Goal: Task Accomplishment & Management: Manage account settings

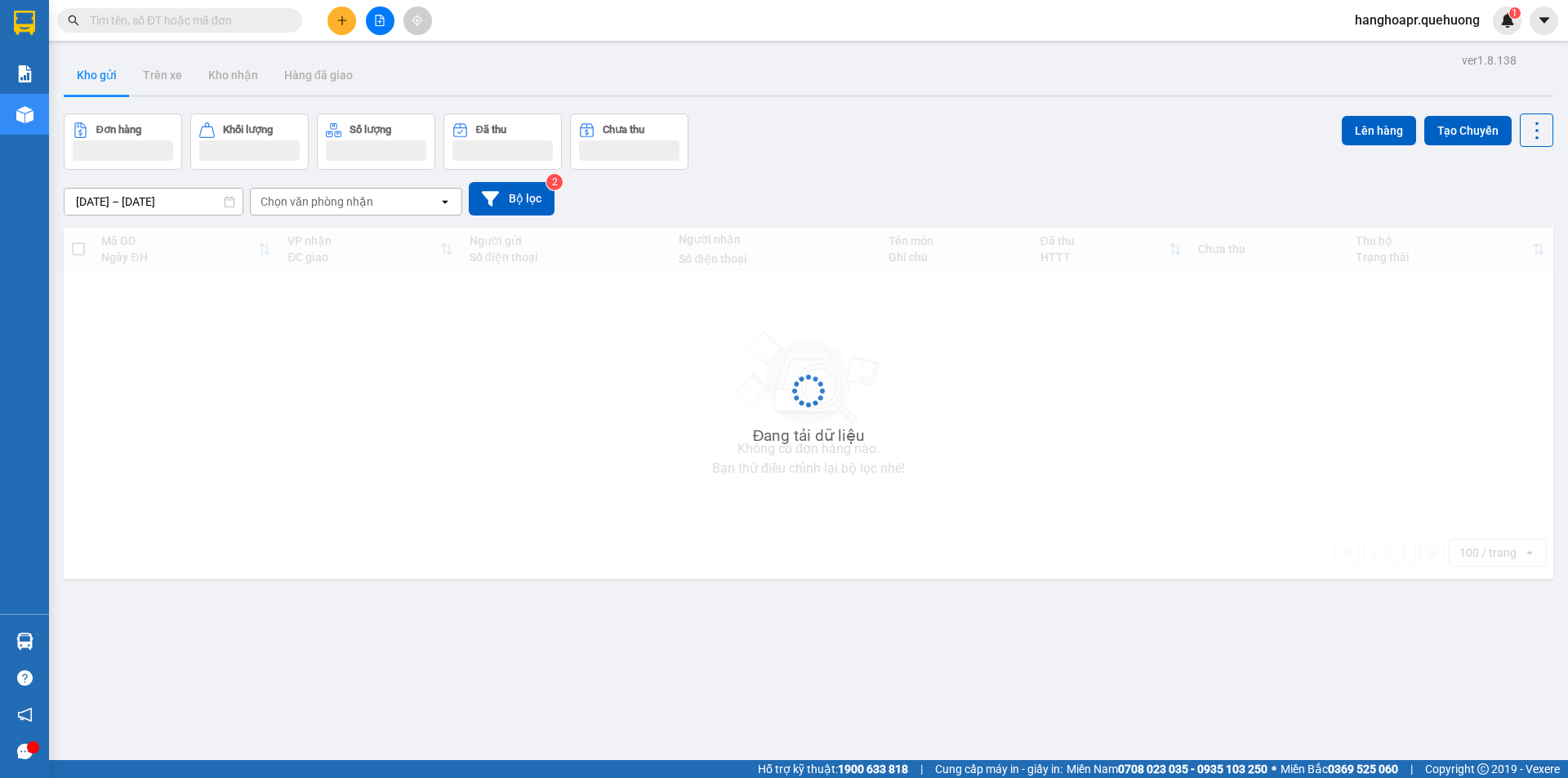
click at [1452, 25] on span "hanghoapr.quehuong" at bounding box center [1418, 20] width 151 height 21
click at [1410, 48] on span "Đăng xuất" at bounding box center [1424, 50] width 118 height 18
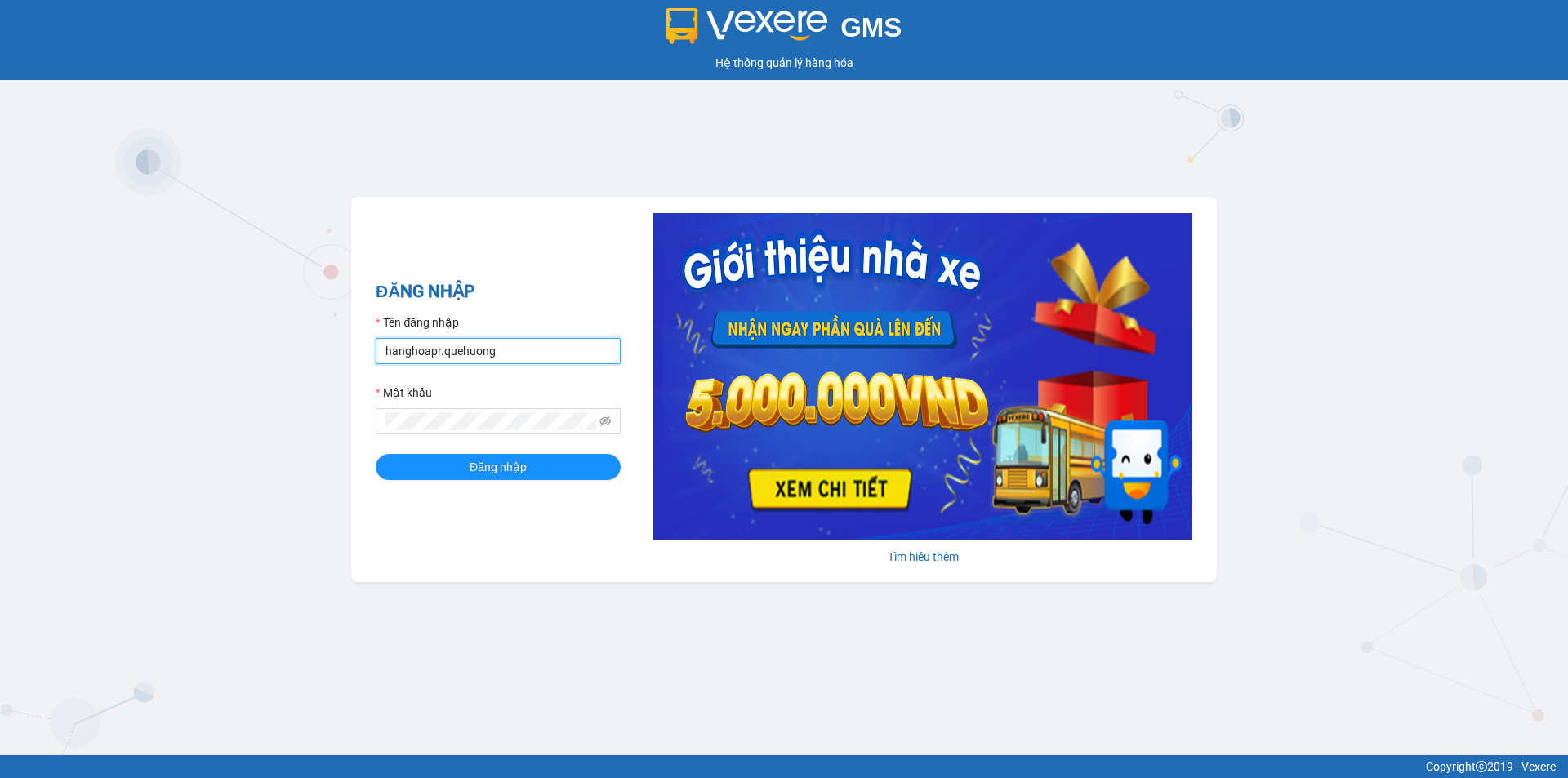
drag, startPoint x: 491, startPoint y: 352, endPoint x: 492, endPoint y: 363, distance: 11.0
click at [491, 352] on input "hanghoapr.quehuong" at bounding box center [497, 351] width 245 height 26
type input "hoadukhanh.quehuong"
click at [497, 471] on span "Đăng nhập" at bounding box center [498, 467] width 57 height 18
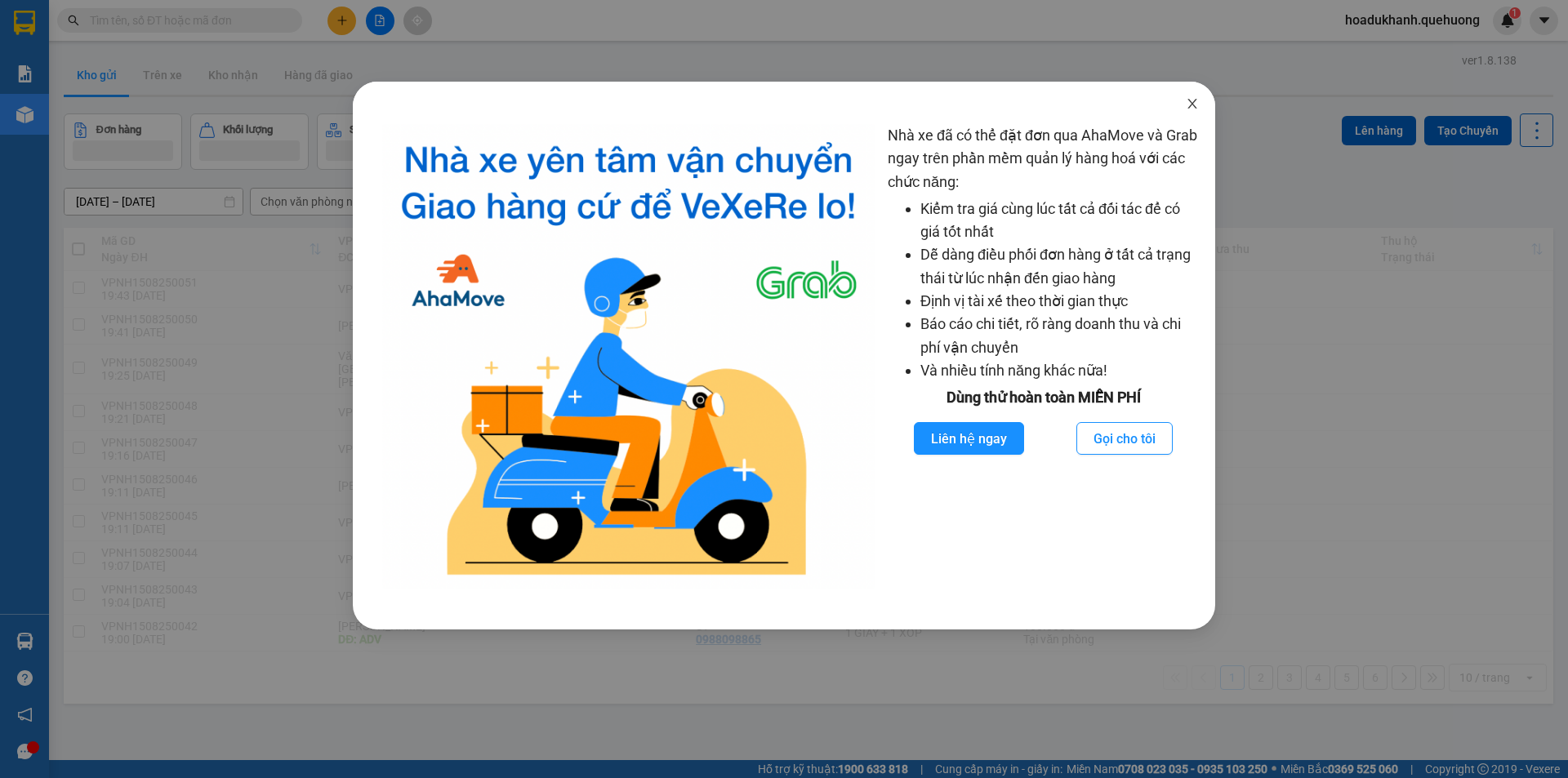
click at [1193, 104] on icon "close" at bounding box center [1192, 103] width 9 height 10
